Goal: Task Accomplishment & Management: Use online tool/utility

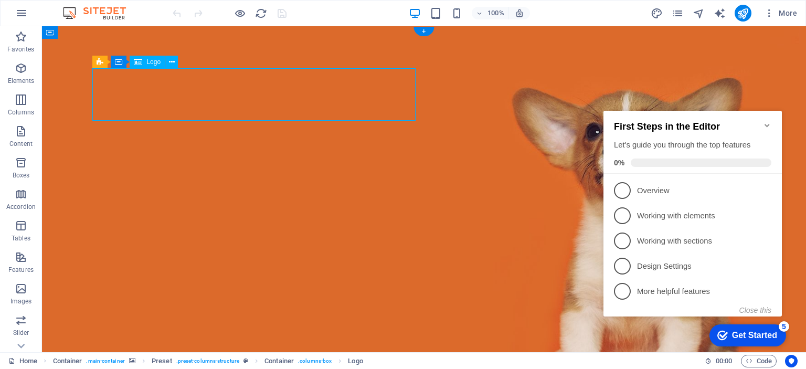
drag, startPoint x: 262, startPoint y: 95, endPoint x: 76, endPoint y: 94, distance: 186.8
select select "px"
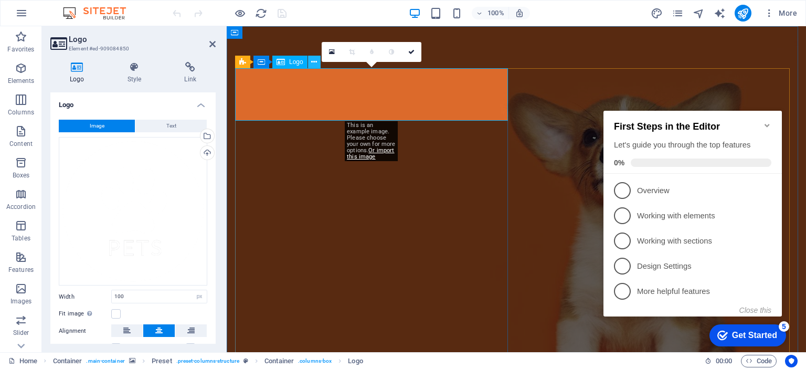
click at [314, 59] on icon at bounding box center [314, 62] width 6 height 11
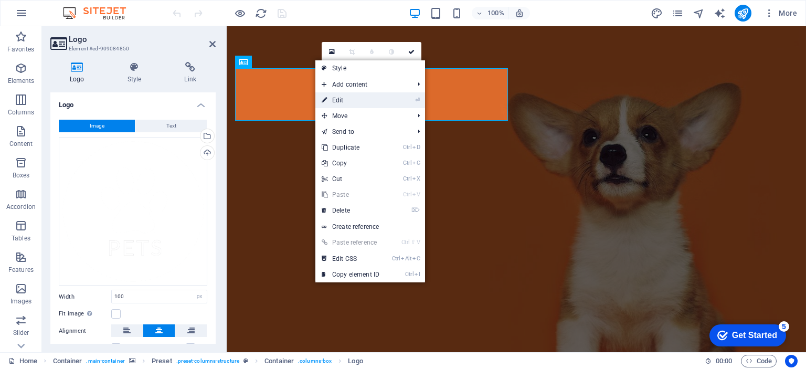
click at [378, 100] on link "⏎ Edit" at bounding box center [350, 100] width 70 height 16
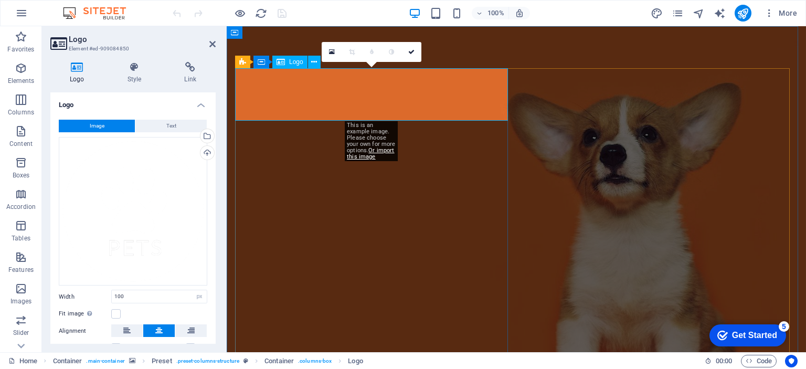
click at [289, 59] on span "Logo" at bounding box center [296, 62] width 14 height 6
click at [292, 65] on span "Logo" at bounding box center [296, 62] width 14 height 6
click at [333, 52] on icon at bounding box center [332, 51] width 6 height 7
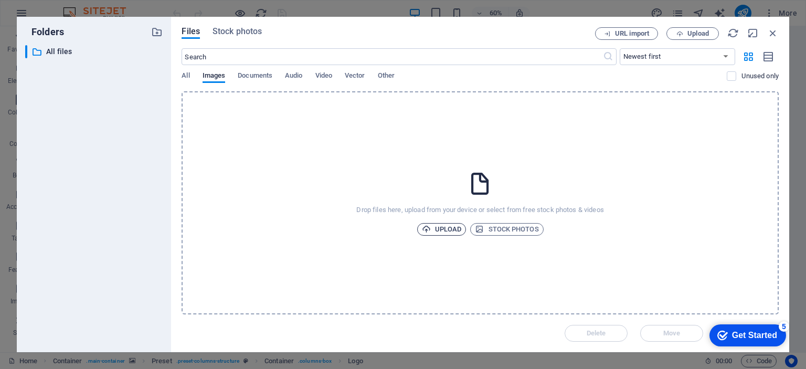
click at [458, 230] on span "Upload" at bounding box center [442, 229] width 40 height 13
click at [770, 31] on icon "button" at bounding box center [773, 33] width 12 height 12
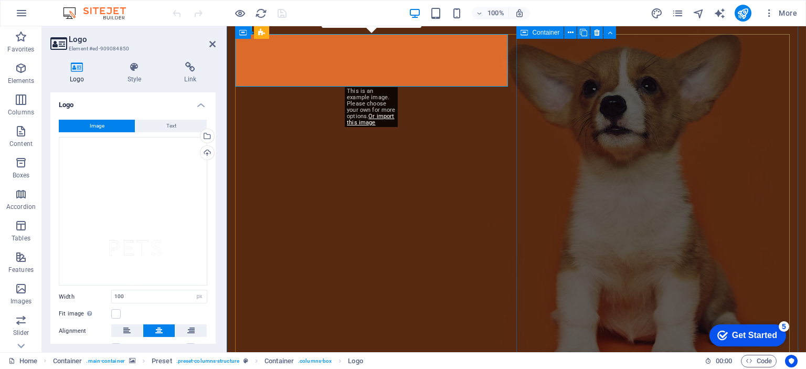
scroll to position [34, 0]
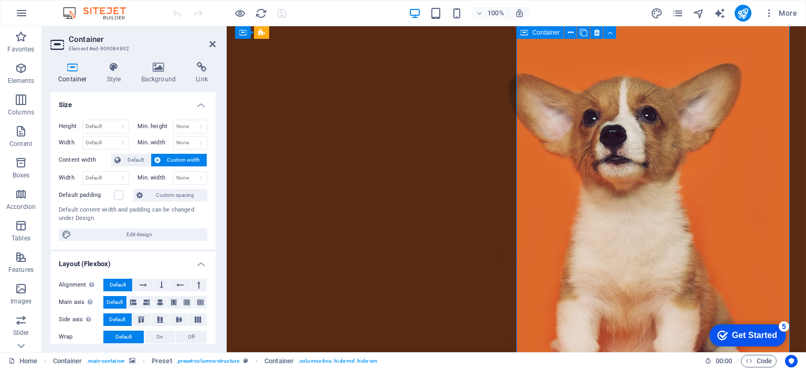
scroll to position [0, 0]
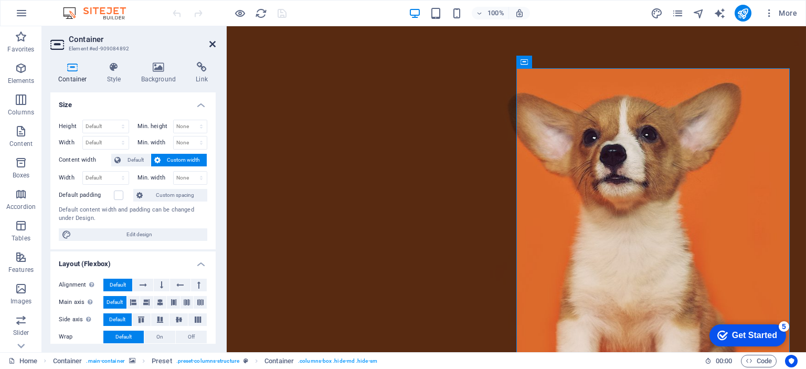
click at [211, 42] on icon at bounding box center [212, 44] width 6 height 8
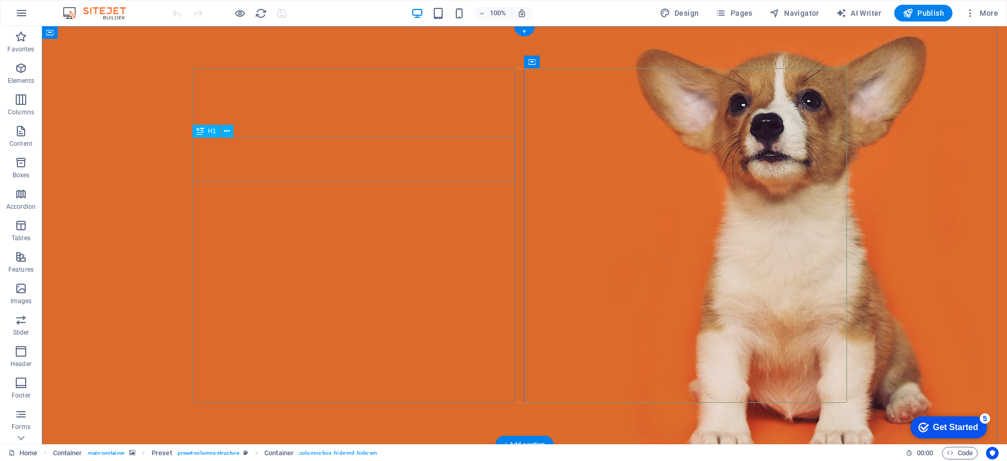
drag, startPoint x: 368, startPoint y: 156, endPoint x: 183, endPoint y: 156, distance: 185.2
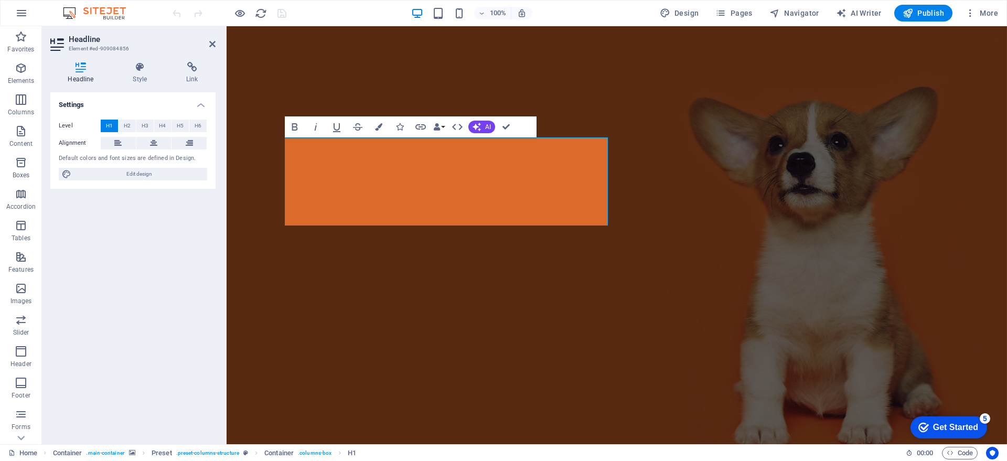
click at [571, 63] on figure at bounding box center [617, 257] width 781 height 463
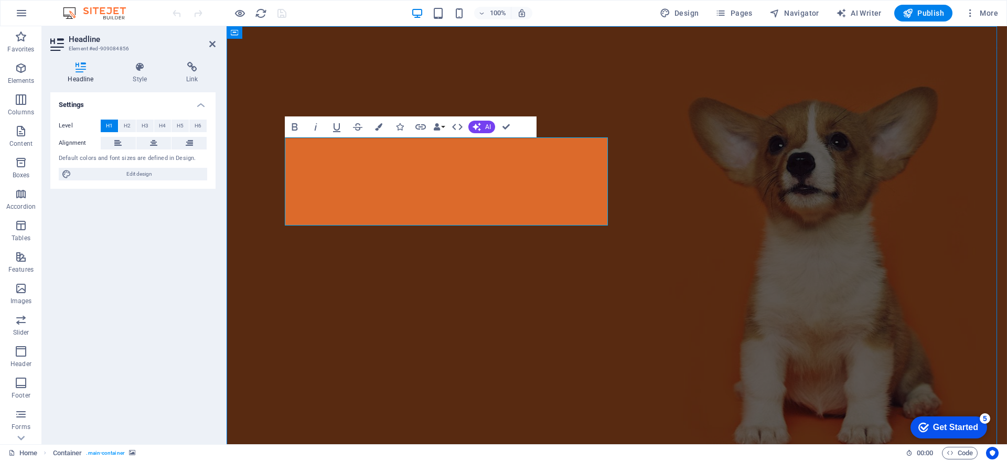
click at [571, 63] on figure at bounding box center [617, 257] width 781 height 463
select select "%"
select select "vh"
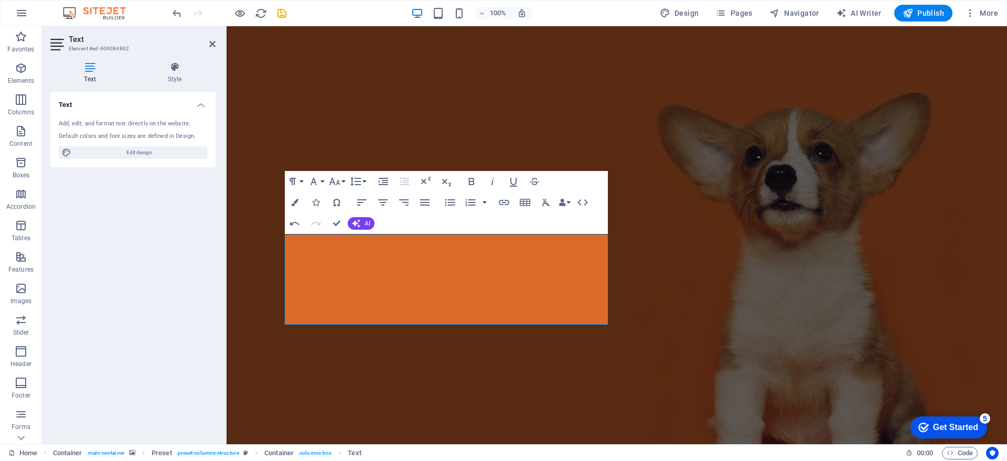
click at [227, 225] on figure at bounding box center [617, 280] width 781 height 508
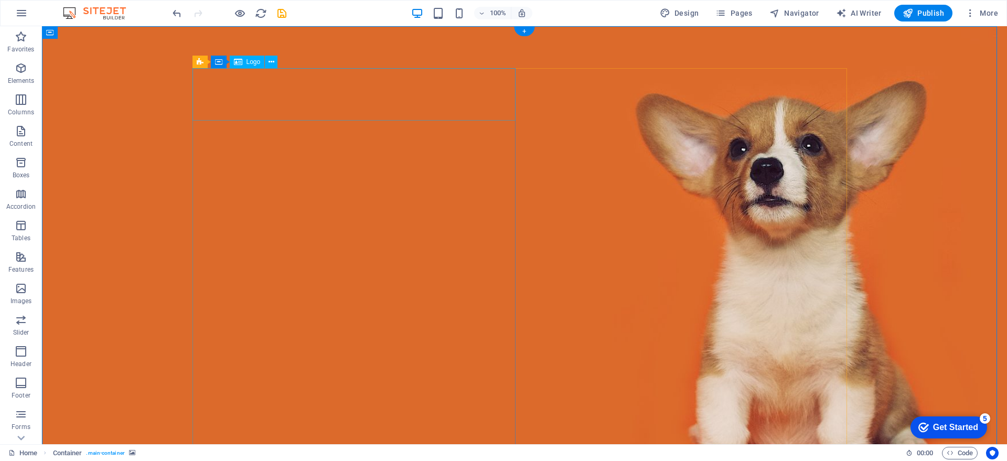
select select "px"
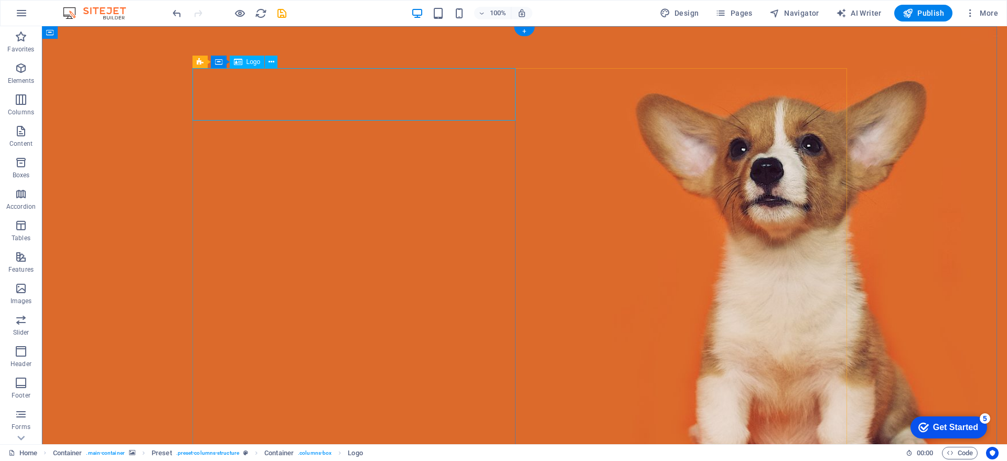
select select "px"
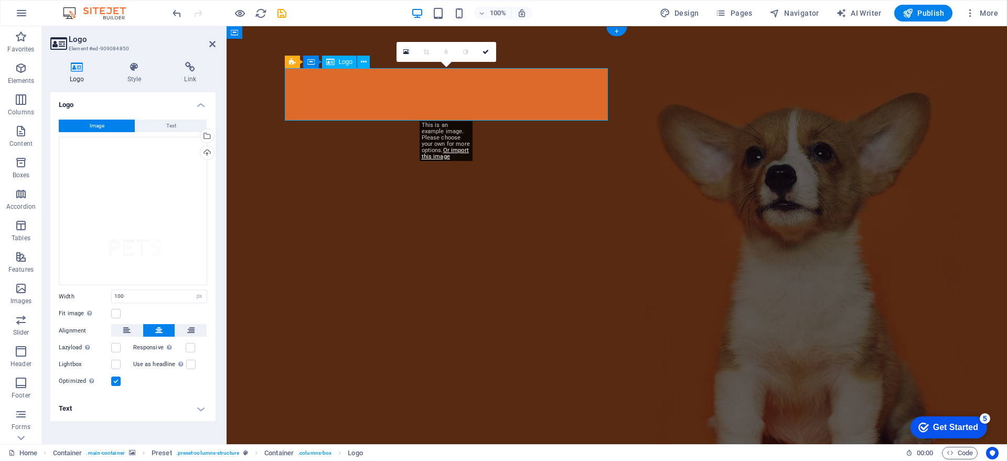
click at [405, 50] on icon at bounding box center [406, 51] width 6 height 7
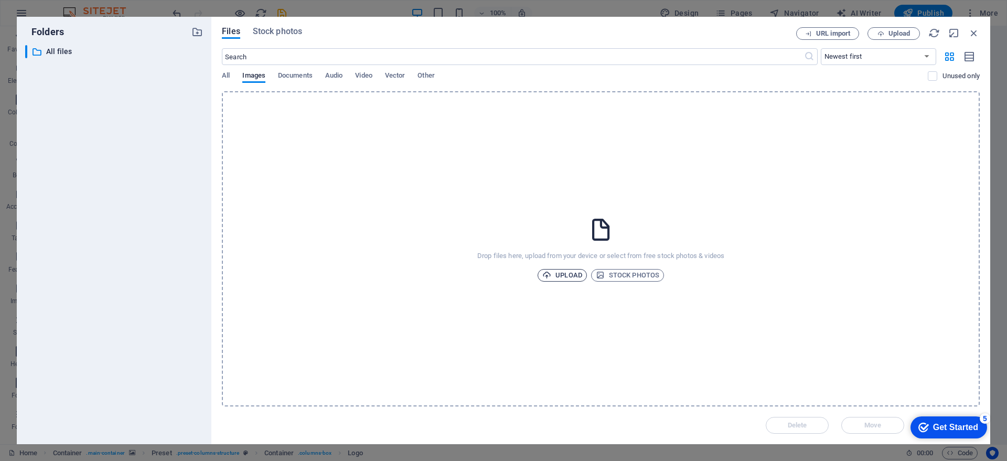
click at [578, 275] on span "Upload" at bounding box center [563, 275] width 40 height 13
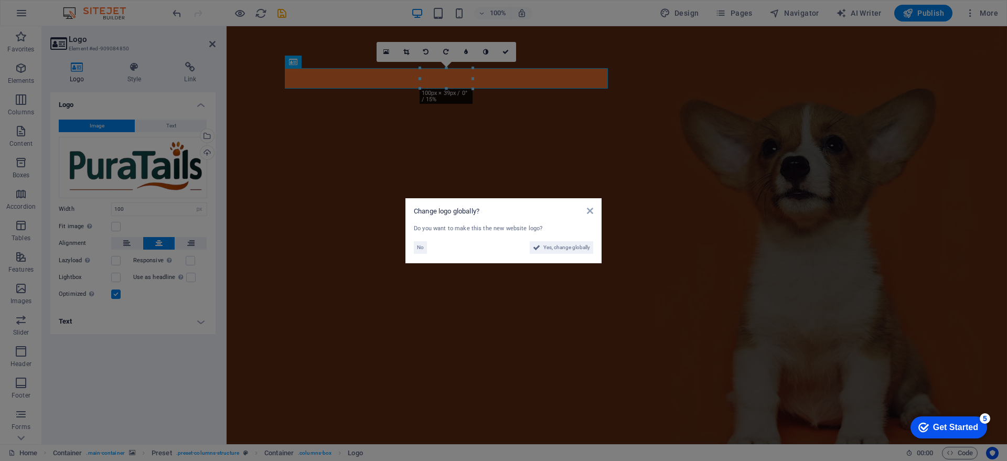
click at [580, 115] on aside "Change logo globally? Do you want to make this the new website logo? No Yes, ch…" at bounding box center [503, 230] width 1007 height 461
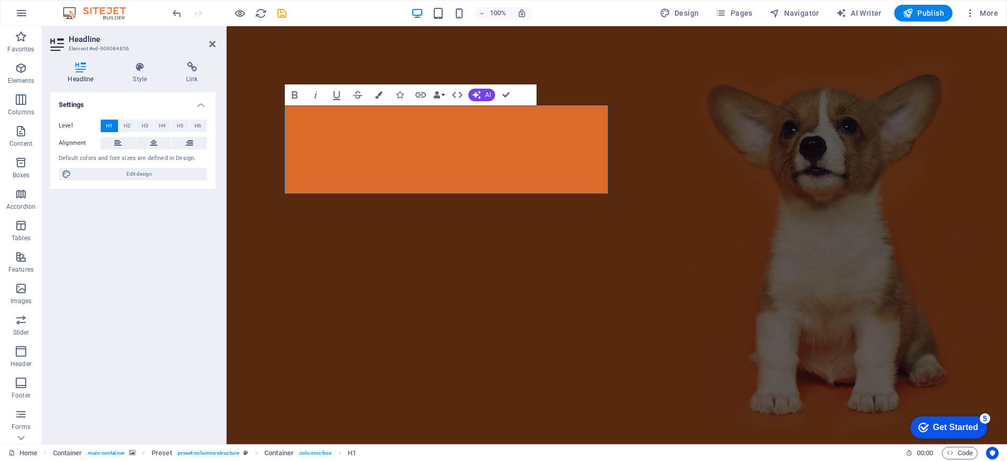
click at [539, 47] on figure at bounding box center [617, 235] width 781 height 418
select select "%"
select select "vh"
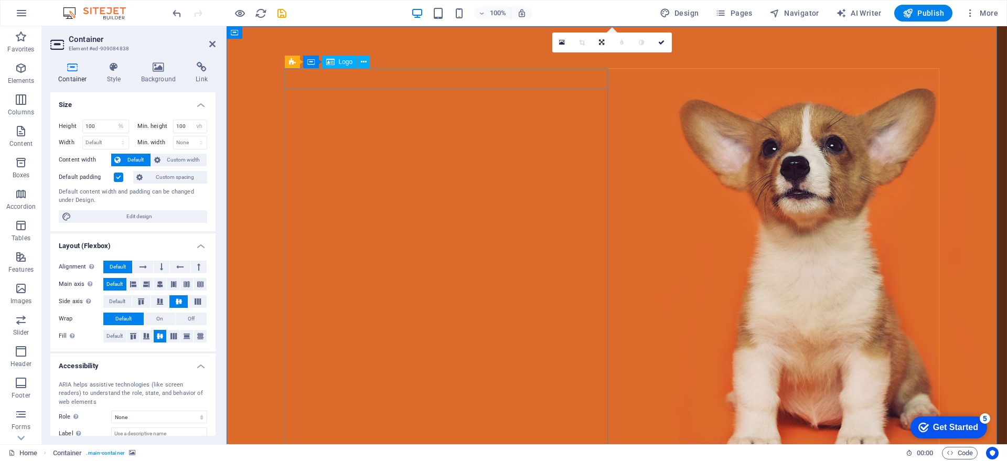
select select "px"
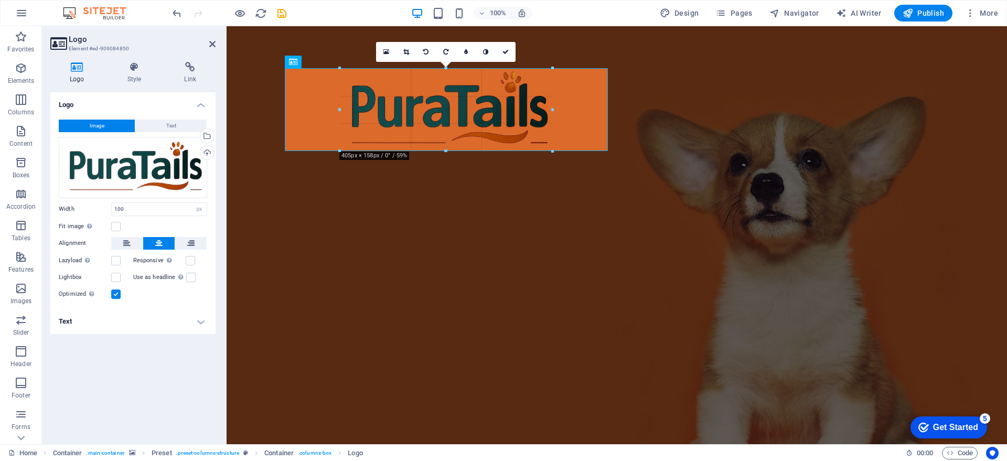
drag, startPoint x: 473, startPoint y: 86, endPoint x: 556, endPoint y: 148, distance: 103.8
type input "405"
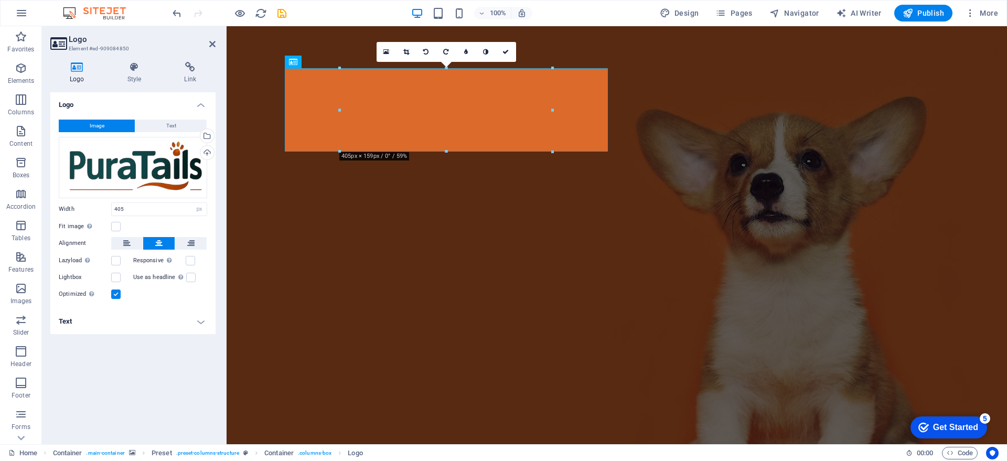
click at [610, 48] on figure at bounding box center [617, 295] width 781 height 539
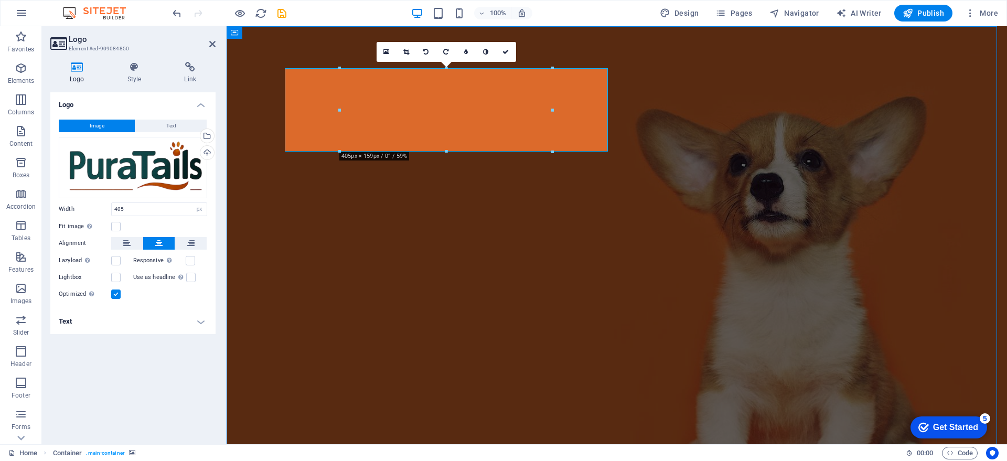
click at [610, 48] on figure at bounding box center [617, 295] width 781 height 539
select select "%"
select select "vh"
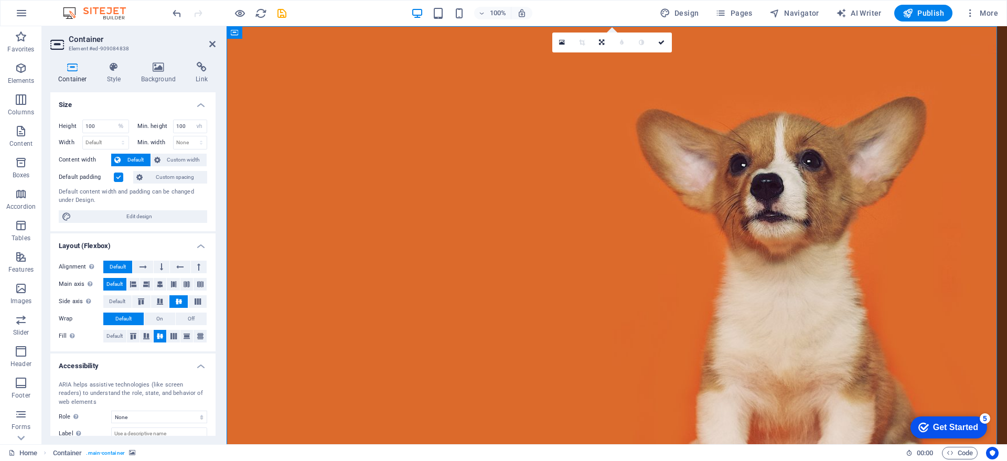
click at [264, 74] on figure at bounding box center [617, 295] width 781 height 539
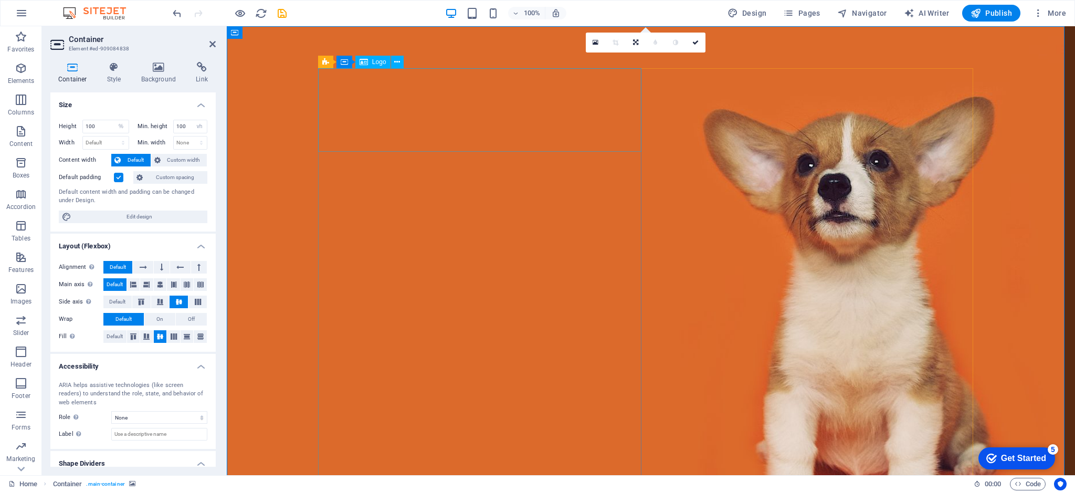
select select "px"
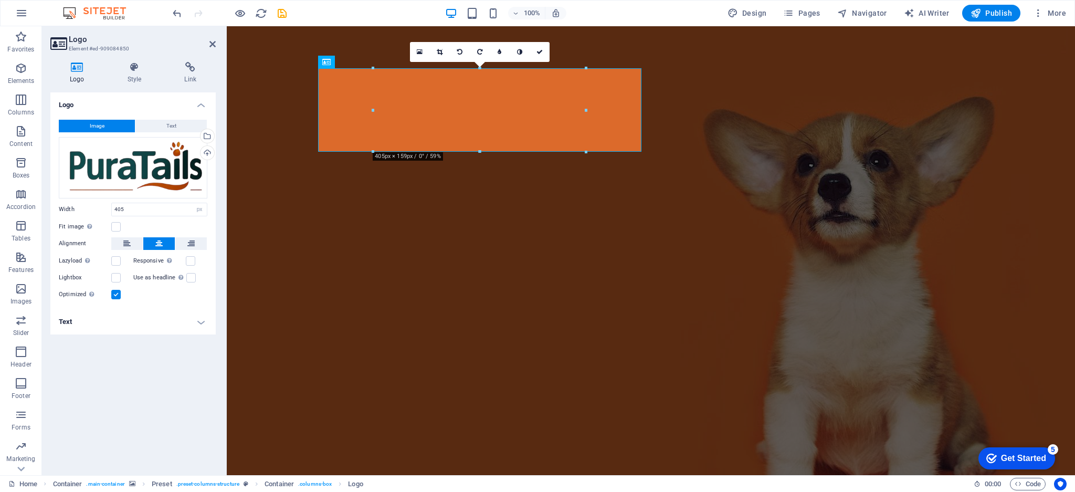
click at [633, 52] on figure at bounding box center [651, 295] width 848 height 539
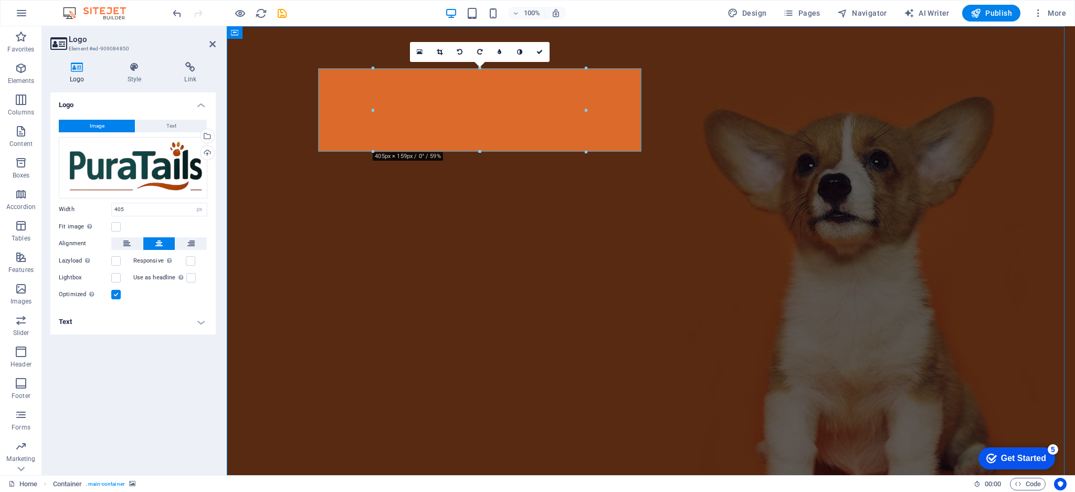
click at [633, 51] on figure at bounding box center [651, 295] width 848 height 539
select select "%"
select select "vh"
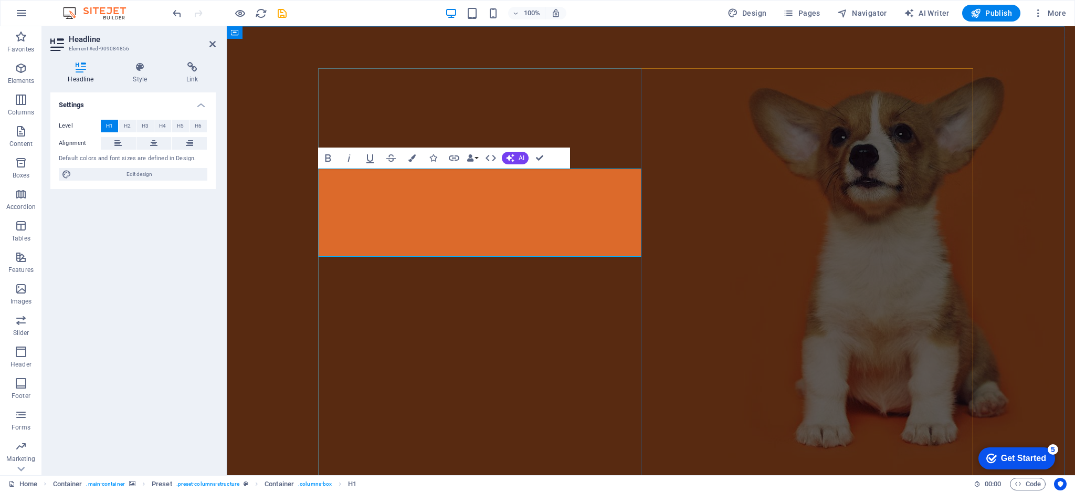
drag, startPoint x: 526, startPoint y: 237, endPoint x: 227, endPoint y: 162, distance: 308.3
select select "%"
select select "vh"
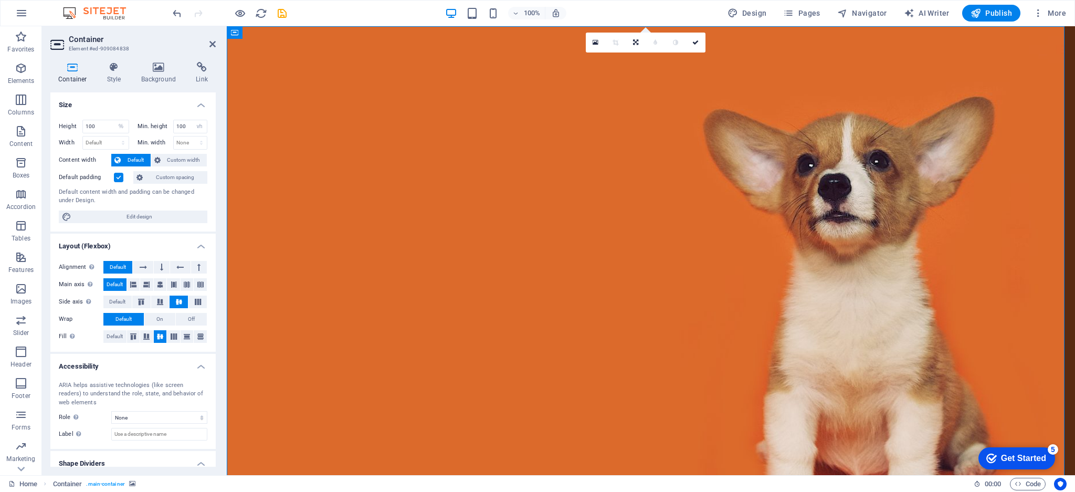
click at [805, 200] on figure at bounding box center [651, 295] width 848 height 539
click at [805, 196] on figure at bounding box center [651, 295] width 848 height 539
click at [805, 187] on figure at bounding box center [651, 295] width 848 height 539
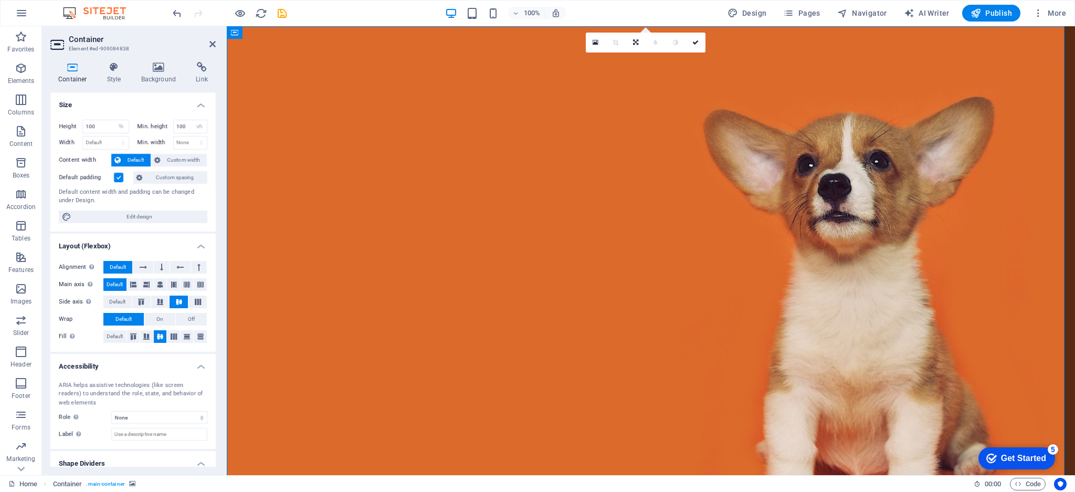
click at [805, 187] on figure at bounding box center [651, 295] width 848 height 539
click at [279, 67] on figure at bounding box center [651, 295] width 848 height 539
click at [236, 36] on icon at bounding box center [234, 32] width 7 height 13
click at [146, 71] on icon at bounding box center [158, 67] width 51 height 10
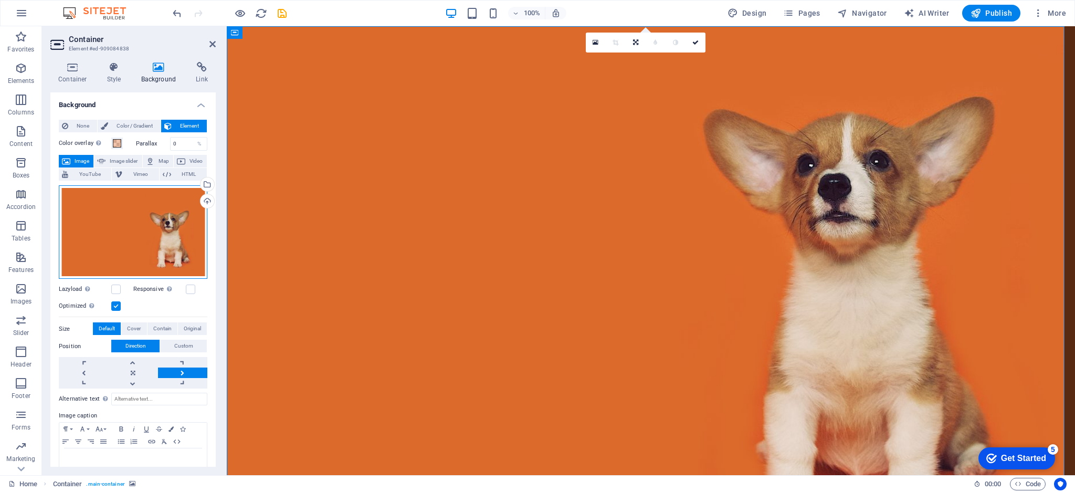
click at [136, 210] on div "Drag files here, click to choose files or select files from Files or our free s…" at bounding box center [133, 232] width 148 height 94
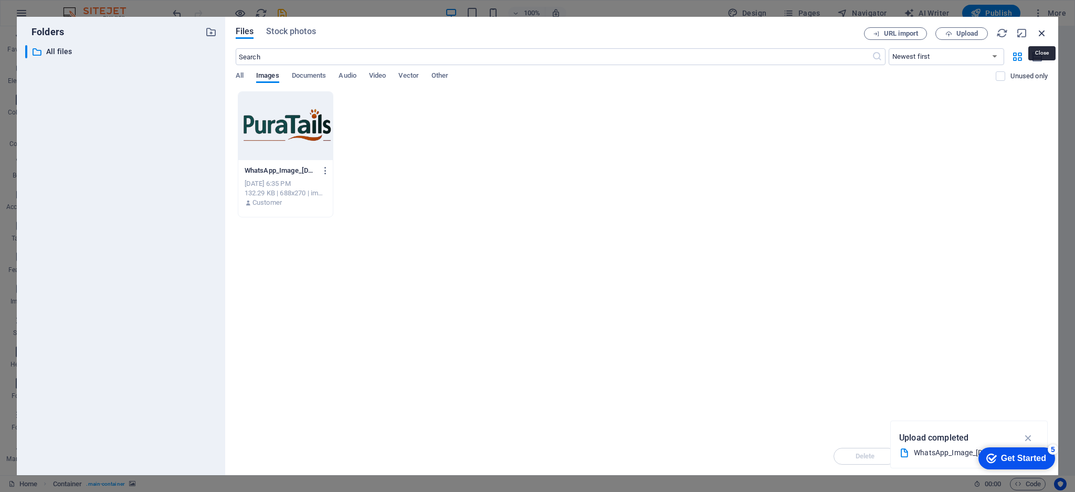
click at [805, 34] on icon "button" at bounding box center [1042, 33] width 12 height 12
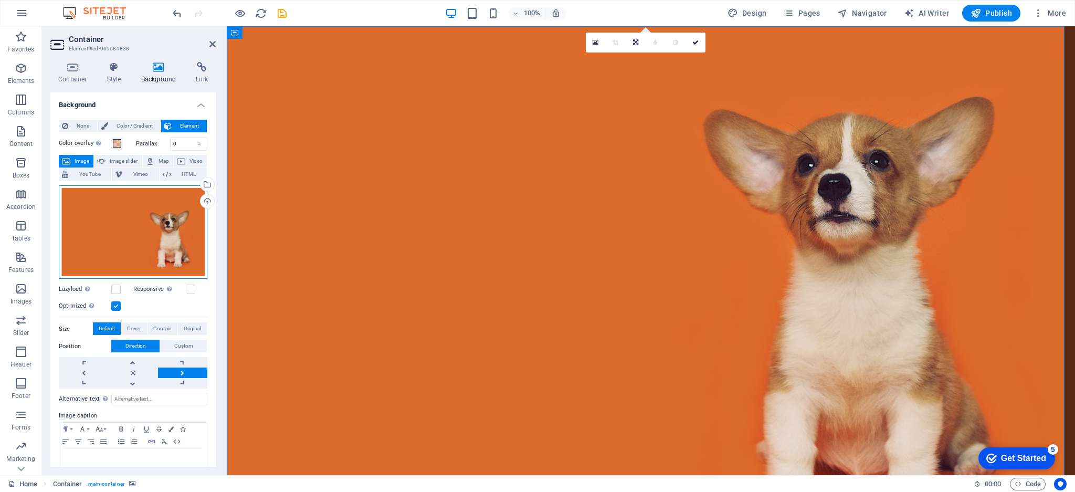
click at [149, 218] on div "Drag files here, click to choose files or select files from Files or our free s…" at bounding box center [133, 232] width 148 height 94
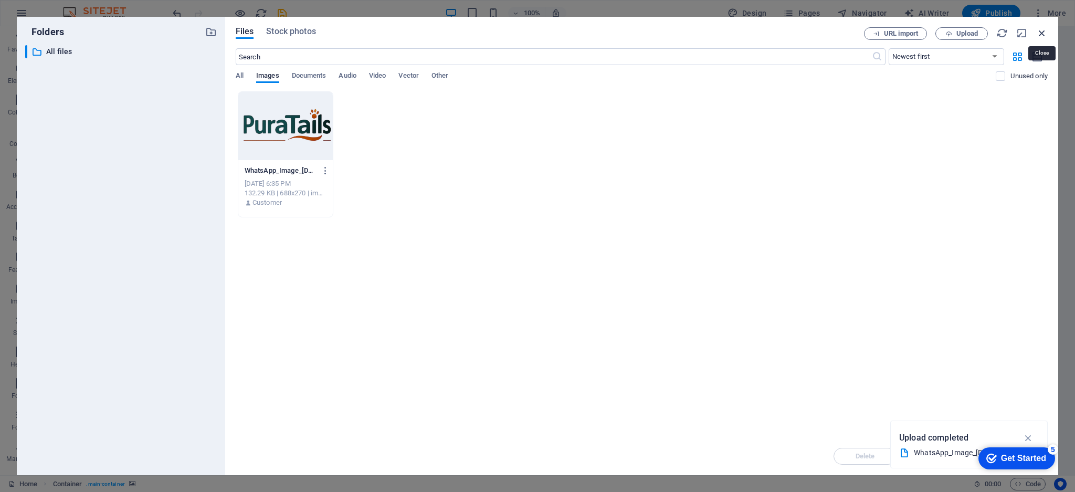
drag, startPoint x: 1042, startPoint y: 31, endPoint x: 806, endPoint y: 5, distance: 237.6
click at [805, 31] on icon "button" at bounding box center [1042, 33] width 12 height 12
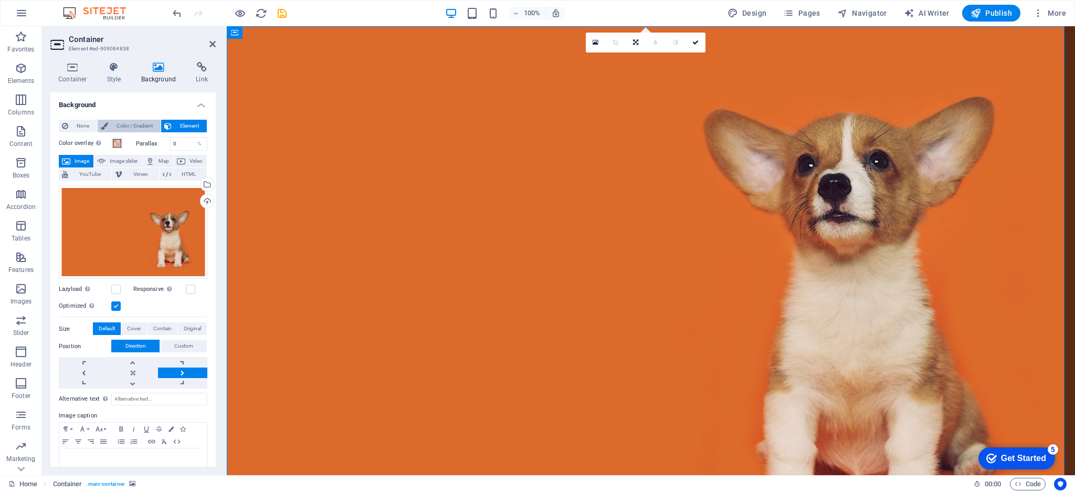
click at [130, 124] on span "Color / Gradient" at bounding box center [134, 126] width 46 height 13
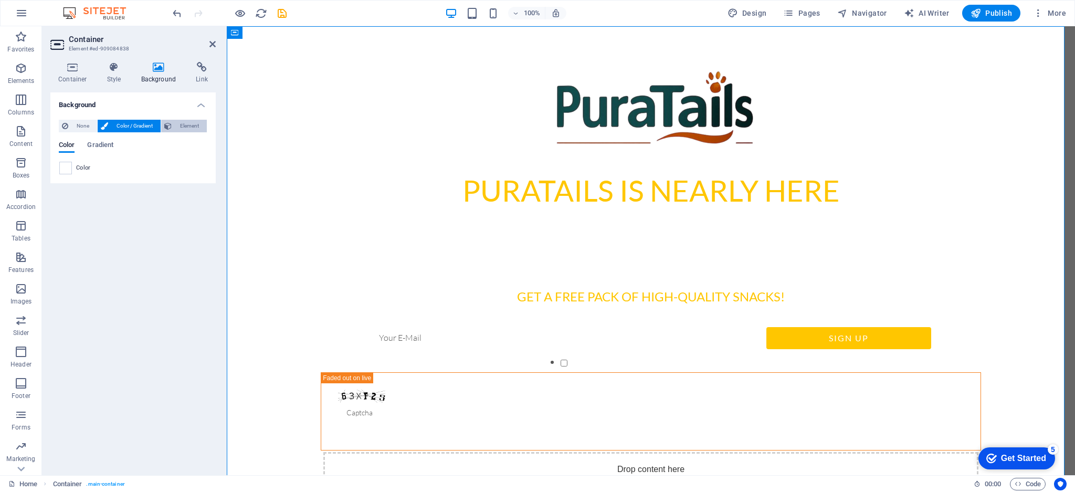
click at [180, 125] on span "Element" at bounding box center [189, 126] width 29 height 13
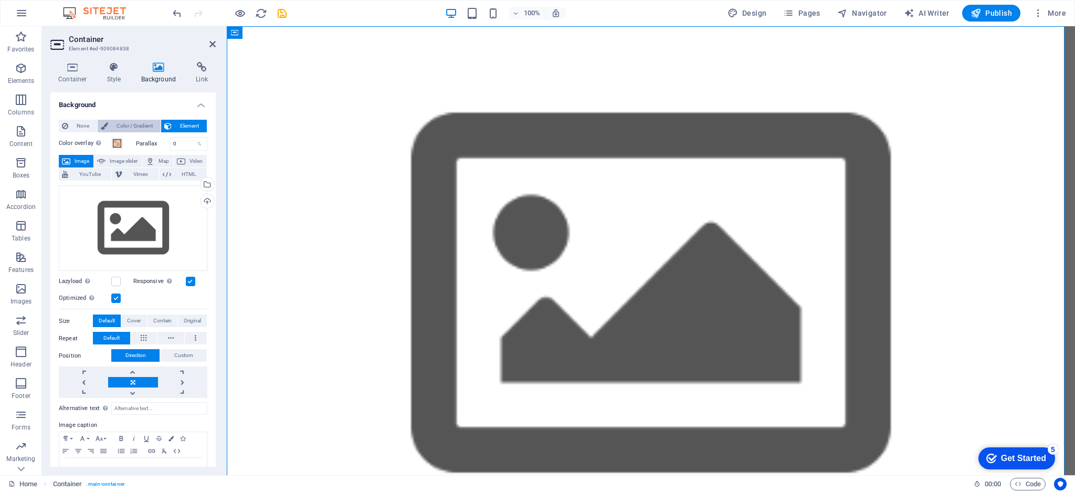
click at [137, 127] on span "Color / Gradient" at bounding box center [134, 126] width 46 height 13
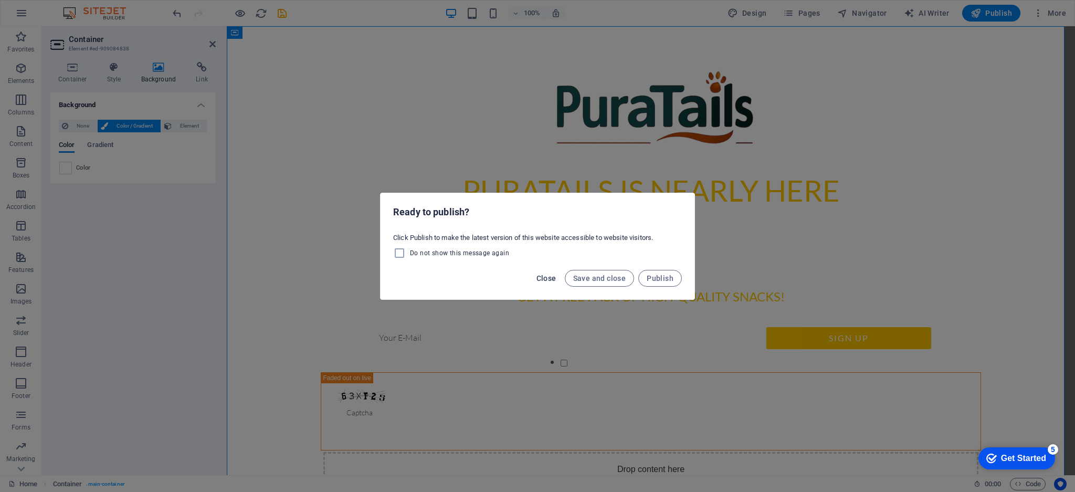
click at [551, 277] on span "Close" at bounding box center [546, 278] width 20 height 8
